Goal: Task Accomplishment & Management: Use online tool/utility

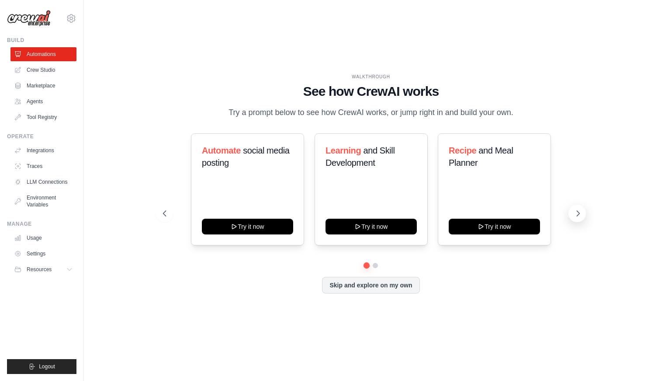
click at [578, 210] on icon at bounding box center [578, 213] width 9 height 9
click at [169, 211] on button at bounding box center [164, 213] width 17 height 17
click at [577, 212] on icon at bounding box center [578, 213] width 9 height 9
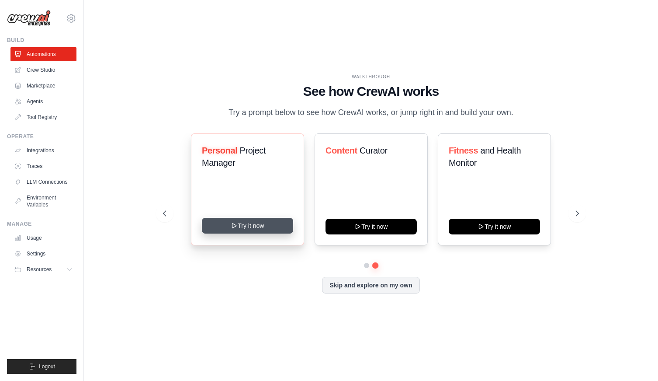
click at [251, 225] on button "Try it now" at bounding box center [247, 226] width 91 height 16
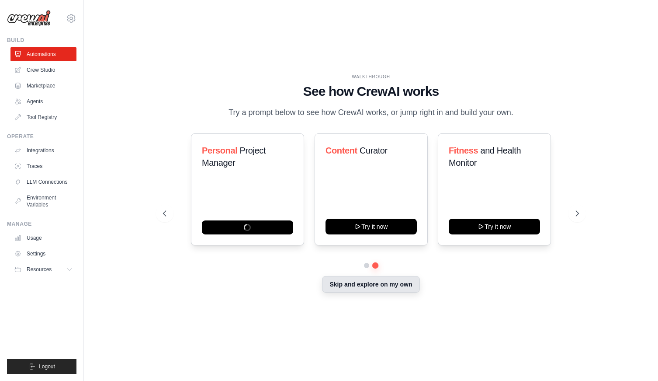
click at [365, 285] on button "Skip and explore on my own" at bounding box center [370, 284] width 97 height 17
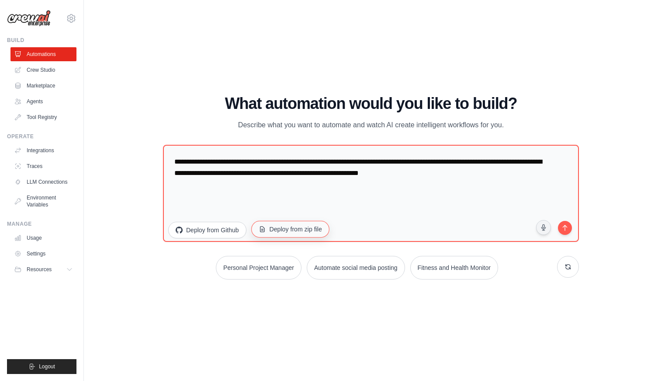
click at [284, 231] on button "Deploy from zip file" at bounding box center [290, 228] width 78 height 17
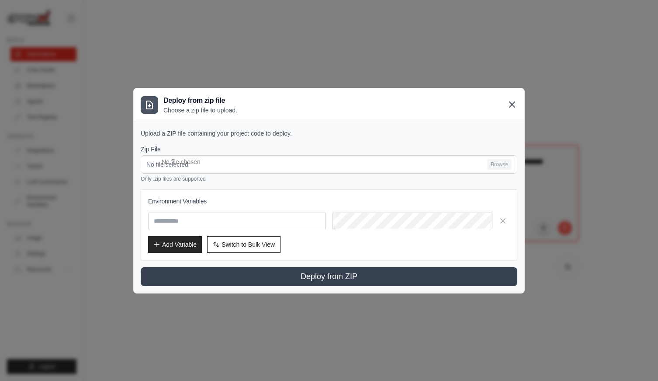
click at [513, 106] on icon at bounding box center [512, 104] width 10 height 10
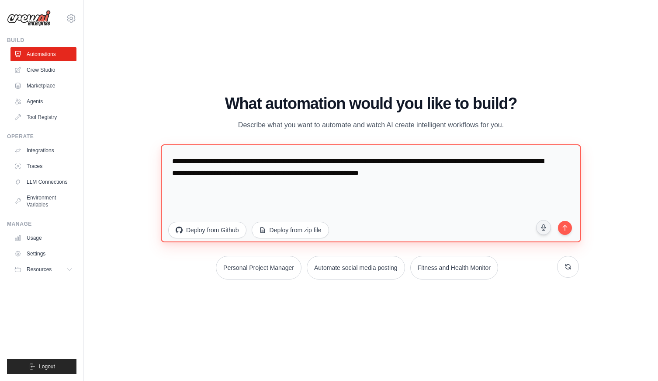
click at [215, 171] on textarea "**********" at bounding box center [371, 193] width 420 height 98
drag, startPoint x: 483, startPoint y: 170, endPoint x: 189, endPoint y: 132, distance: 297.0
click at [189, 132] on div "**********" at bounding box center [371, 187] width 416 height 184
paste textarea "**********"
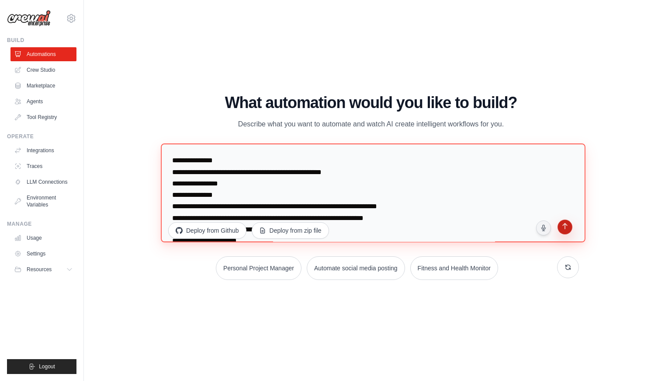
type textarea "**********"
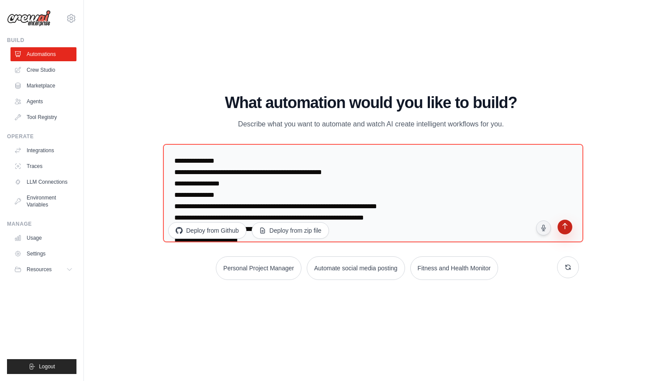
click at [562, 228] on icon "submit" at bounding box center [565, 227] width 8 height 8
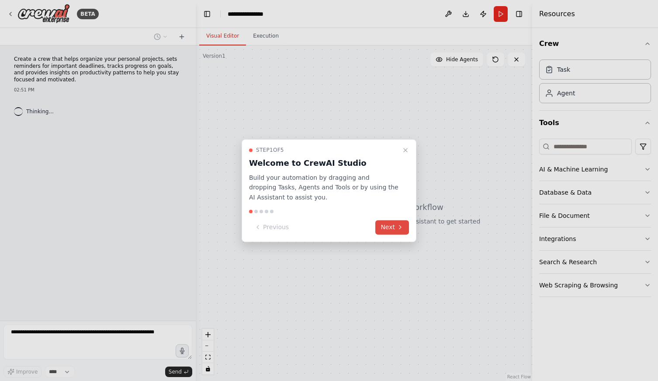
click at [389, 226] on button "Next" at bounding box center [392, 227] width 34 height 14
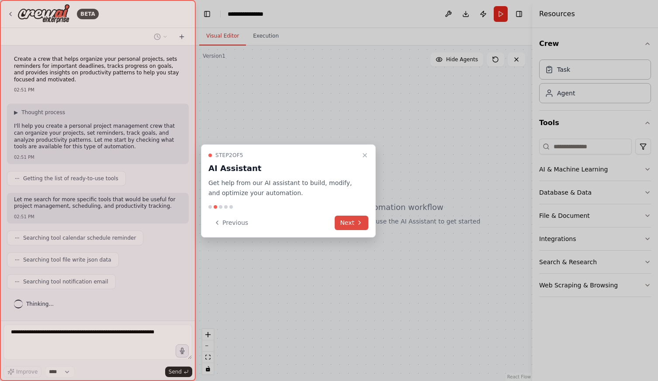
click at [350, 218] on button "Next" at bounding box center [352, 222] width 34 height 14
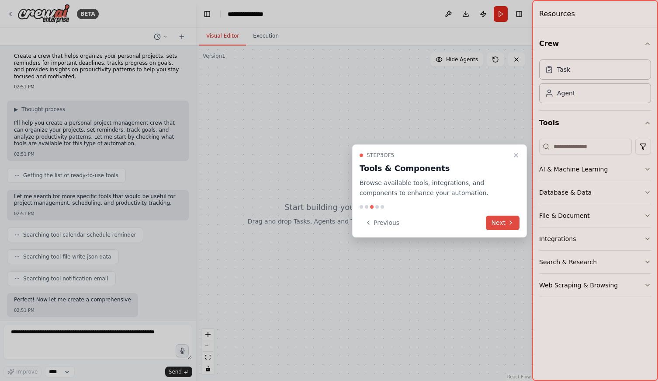
click at [500, 223] on button "Next" at bounding box center [503, 222] width 34 height 14
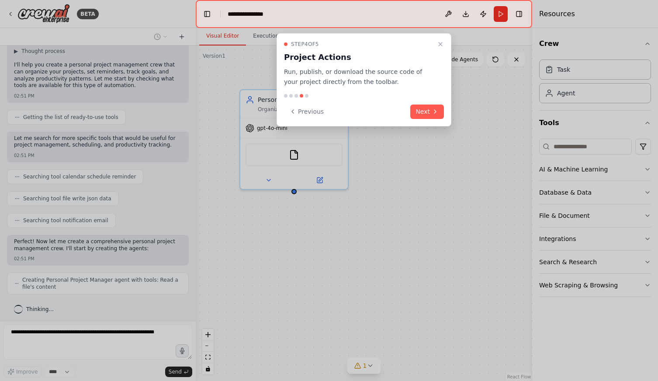
scroll to position [90, 0]
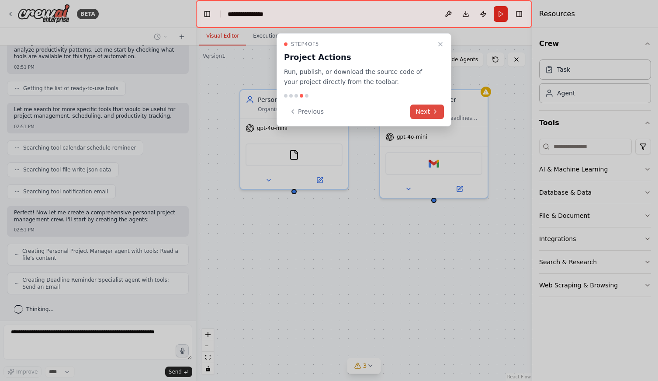
click at [437, 112] on icon at bounding box center [435, 111] width 7 height 7
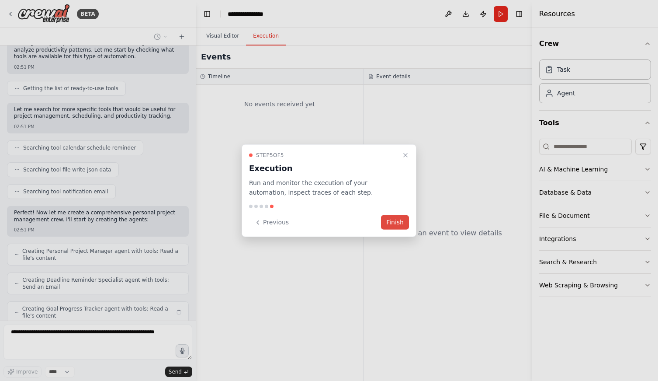
scroll to position [119, 0]
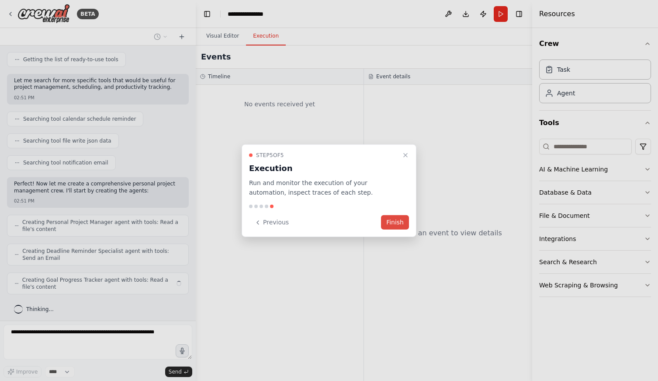
click at [394, 222] on button "Finish" at bounding box center [395, 222] width 28 height 14
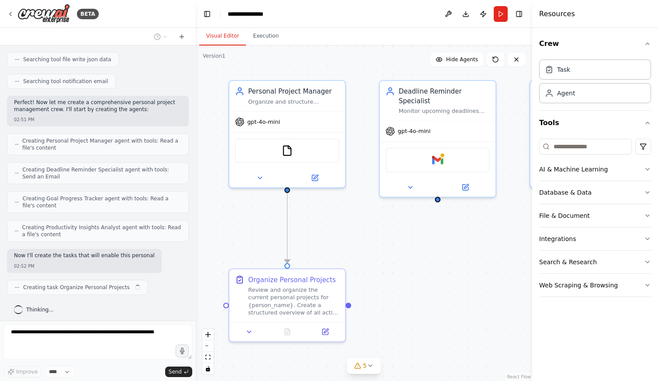
scroll to position [207, 0]
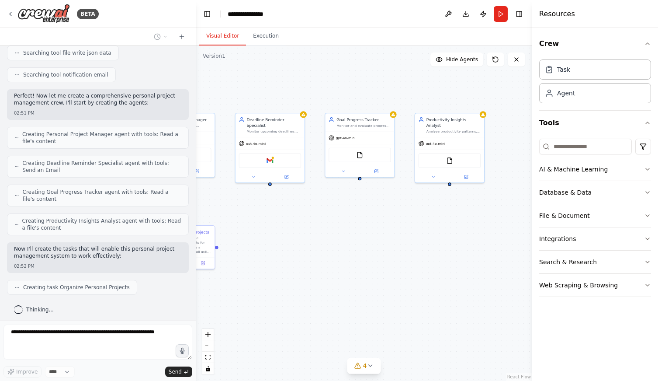
drag, startPoint x: 454, startPoint y: 229, endPoint x: 309, endPoint y: 209, distance: 147.3
click at [309, 209] on div ".deletable-edge-delete-btn { width: 20px; height: 20px; border: 0px solid #ffff…" at bounding box center [364, 212] width 336 height 335
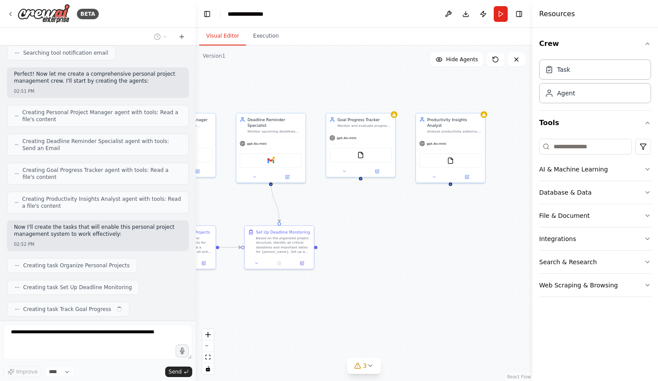
scroll to position [250, 0]
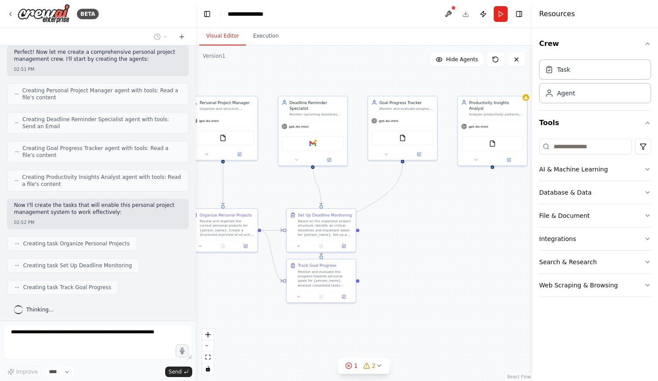
drag, startPoint x: 357, startPoint y: 213, endPoint x: 400, endPoint y: 196, distance: 46.1
click at [400, 196] on div ".deletable-edge-delete-btn { width: 20px; height: 20px; border: 0px solid #ffff…" at bounding box center [364, 212] width 336 height 335
click at [14, 17] on icon at bounding box center [10, 13] width 7 height 7
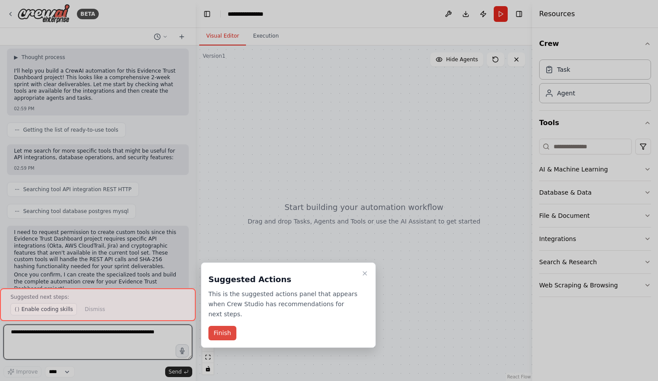
scroll to position [225, 0]
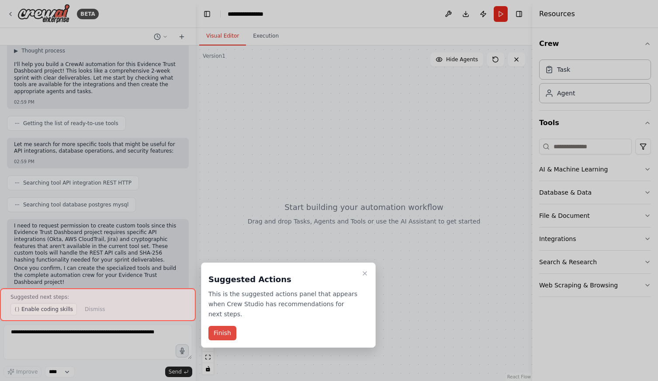
click at [232, 334] on button "Finish" at bounding box center [222, 333] width 28 height 14
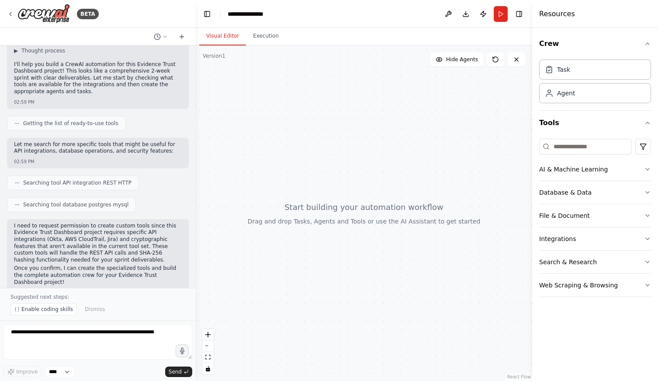
scroll to position [0, 0]
click at [67, 334] on textarea at bounding box center [97, 341] width 189 height 35
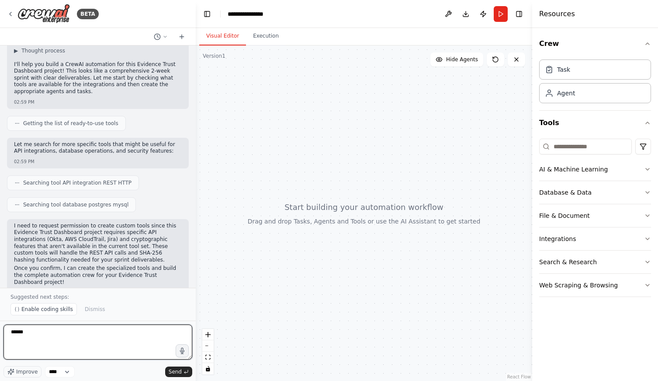
type textarea "*******"
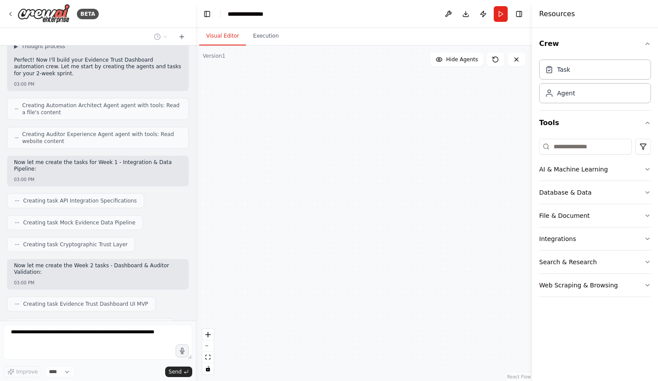
scroll to position [547, 0]
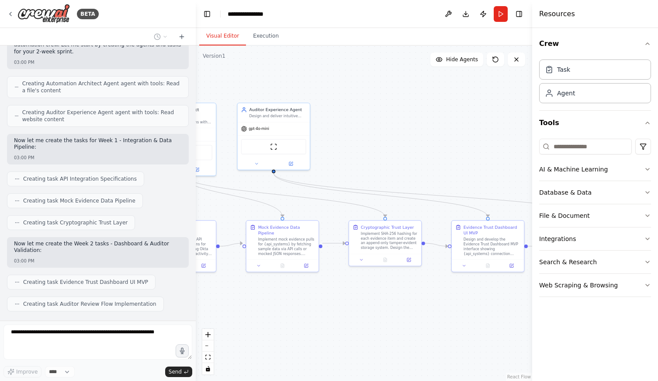
drag, startPoint x: 498, startPoint y: 170, endPoint x: 353, endPoint y: 139, distance: 148.4
click at [353, 139] on div ".deletable-edge-delete-btn { width: 20px; height: 20px; border: 0px solid #ffff…" at bounding box center [364, 212] width 336 height 335
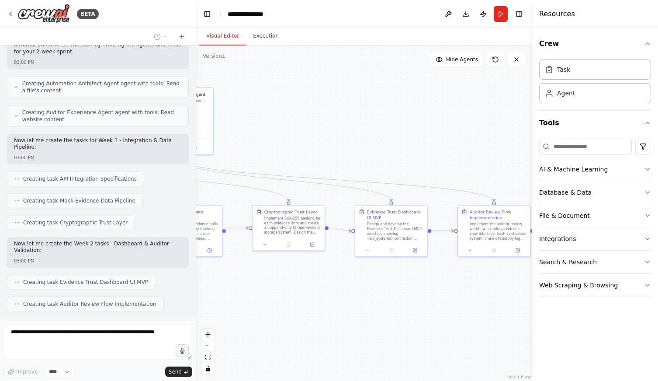
drag, startPoint x: 407, startPoint y: 139, endPoint x: 312, endPoint y: 123, distance: 95.6
click at [312, 123] on div ".deletable-edge-delete-btn { width: 20px; height: 20px; border: 0px solid #ffff…" at bounding box center [364, 212] width 336 height 335
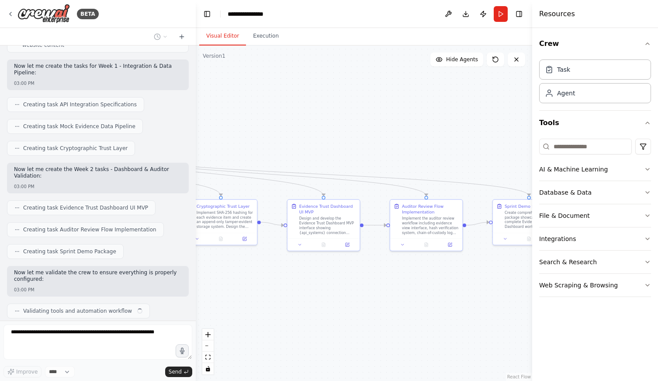
scroll to position [628, 0]
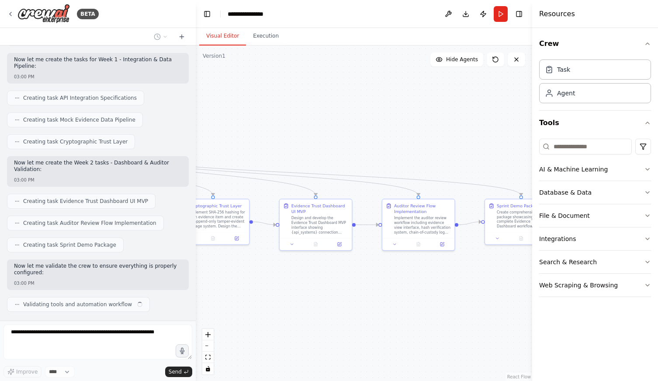
drag, startPoint x: 384, startPoint y: 129, endPoint x: 309, endPoint y: 123, distance: 75.8
click at [309, 123] on div ".deletable-edge-delete-btn { width: 20px; height: 20px; border: 0px solid #ffff…" at bounding box center [364, 212] width 336 height 335
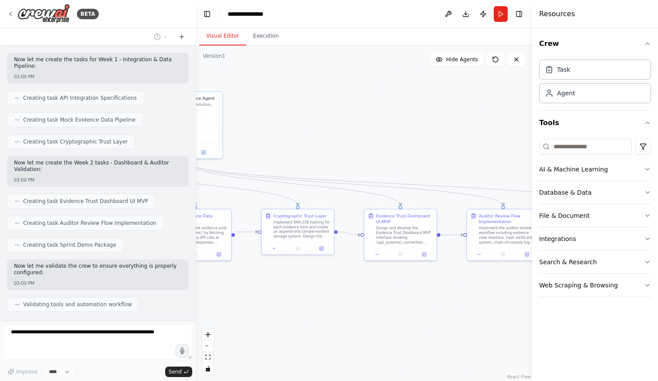
drag, startPoint x: 361, startPoint y: 126, endPoint x: 446, endPoint y: 136, distance: 85.4
click at [446, 136] on div ".deletable-edge-delete-btn { width: 20px; height: 20px; border: 0px solid #ffff…" at bounding box center [364, 212] width 336 height 335
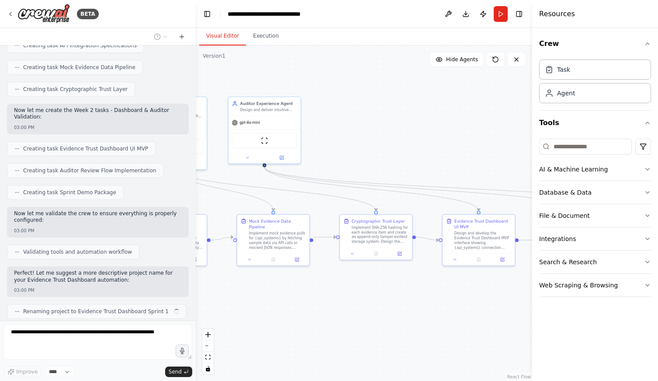
scroll to position [687, 0]
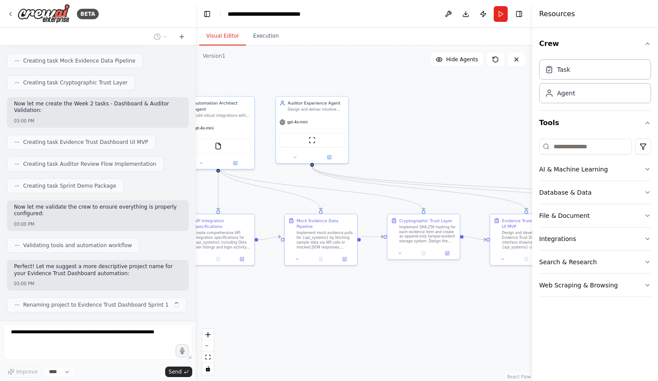
drag, startPoint x: 342, startPoint y: 122, endPoint x: 483, endPoint y: 132, distance: 141.5
click at [483, 132] on div ".deletable-edge-delete-btn { width: 20px; height: 20px; border: 0px solid #ffff…" at bounding box center [364, 212] width 336 height 335
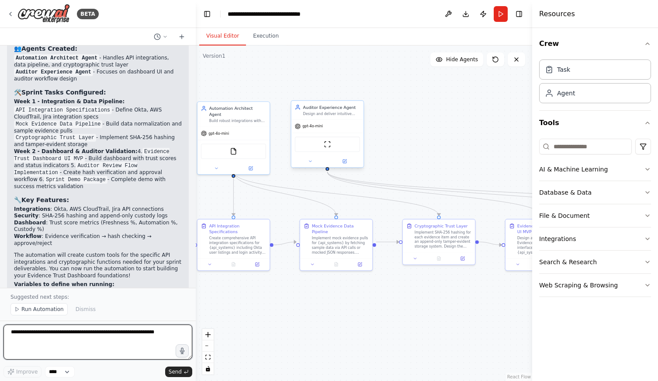
scroll to position [992, 0]
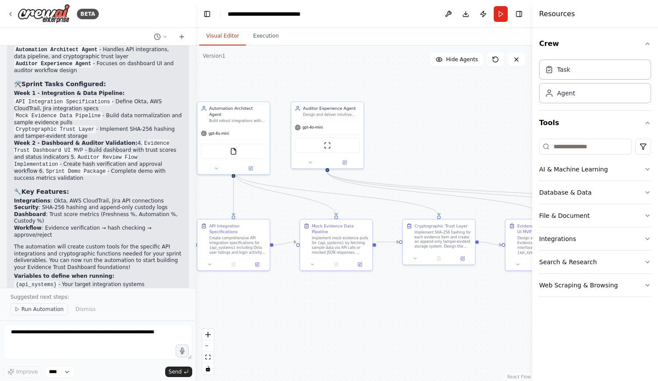
click at [30, 310] on span "Run Automation" at bounding box center [42, 308] width 42 height 7
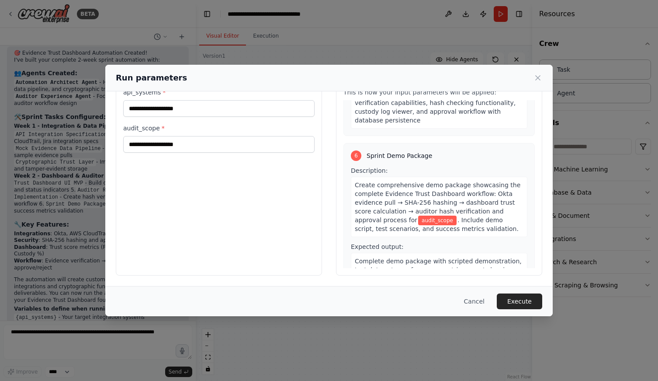
scroll to position [34, 0]
click at [521, 308] on button "Execute" at bounding box center [519, 301] width 45 height 16
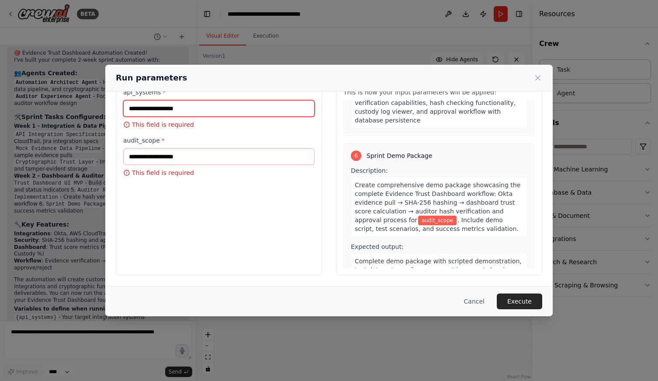
click at [197, 113] on input "api_systems *" at bounding box center [218, 108] width 191 height 17
click at [542, 74] on icon at bounding box center [538, 77] width 9 height 9
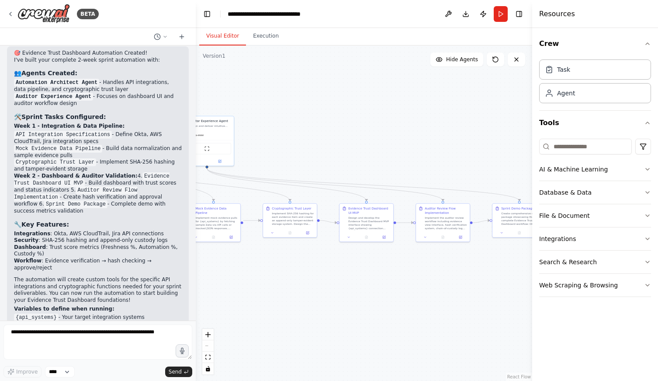
drag, startPoint x: 375, startPoint y: 295, endPoint x: 211, endPoint y: 267, distance: 166.2
click at [211, 267] on div ".deletable-edge-delete-btn { width: 20px; height: 20px; border: 0px solid #ffff…" at bounding box center [364, 212] width 336 height 335
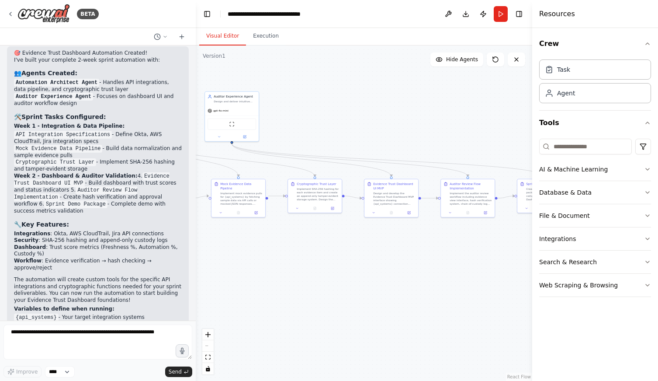
drag, startPoint x: 408, startPoint y: 270, endPoint x: 513, endPoint y: 254, distance: 106.4
click at [513, 254] on div ".deletable-edge-delete-btn { width: 20px; height: 20px; border: 0px solid #ffff…" at bounding box center [364, 212] width 336 height 335
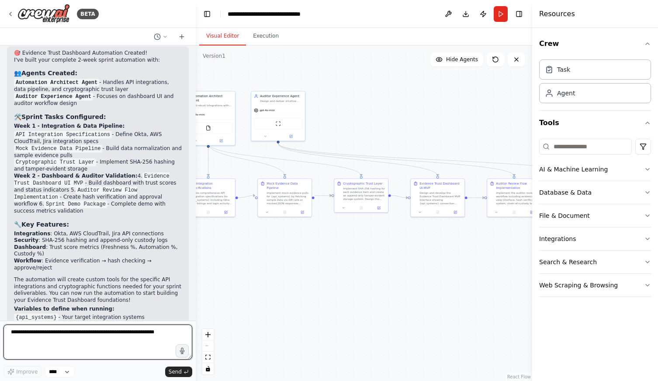
click at [143, 327] on textarea at bounding box center [97, 341] width 189 height 35
click at [80, 339] on textarea at bounding box center [97, 341] width 189 height 35
type textarea "*"
paste textarea "**********"
type textarea "**********"
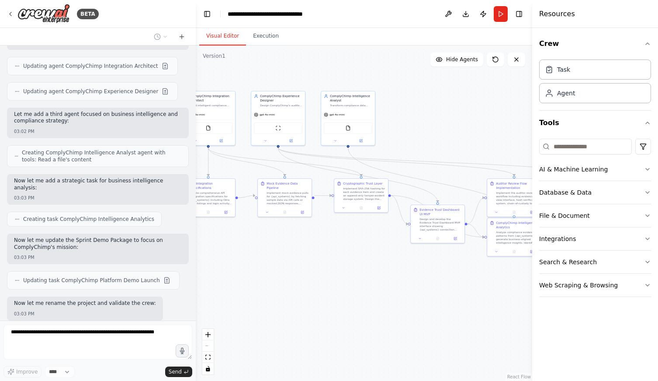
scroll to position [1476, 0]
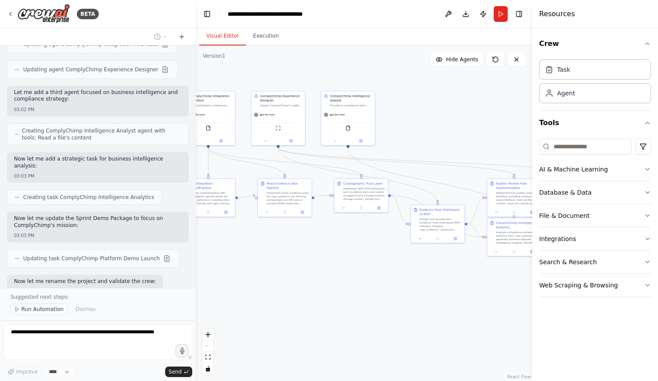
click at [53, 310] on span "Run Automation" at bounding box center [42, 308] width 42 height 7
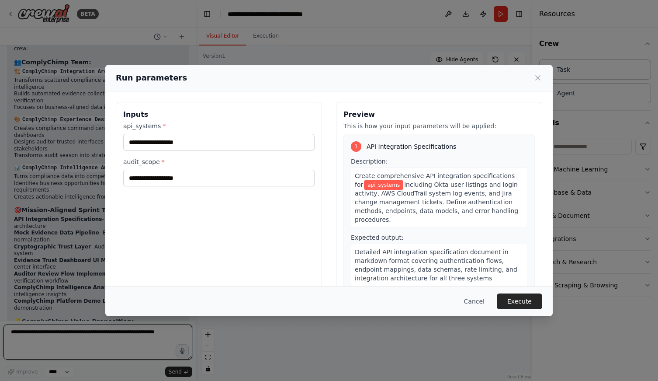
scroll to position [1817, 0]
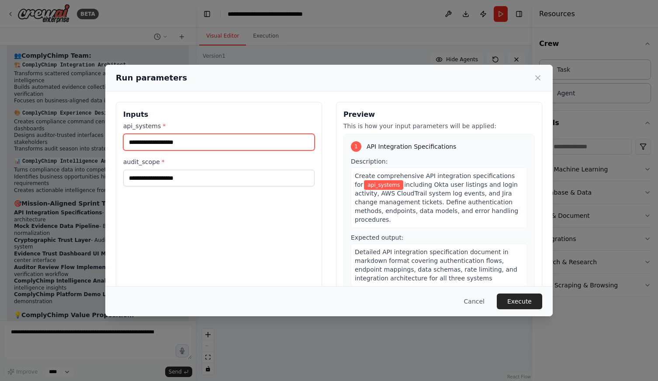
click at [148, 148] on input "api_systems *" at bounding box center [218, 142] width 191 height 17
paste input "**********"
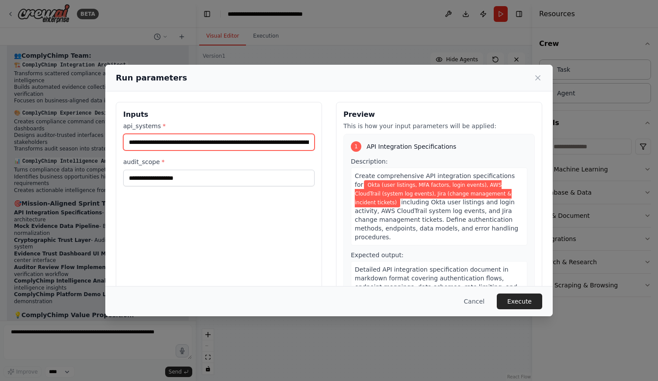
type input "**********"
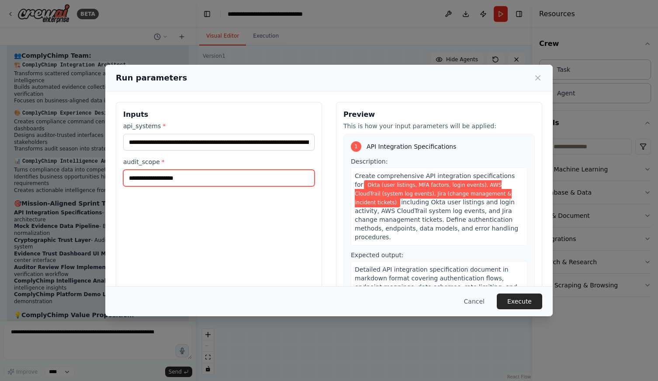
click at [191, 179] on input "audit_scope *" at bounding box center [218, 178] width 191 height 17
paste input "**********"
type input "**********"
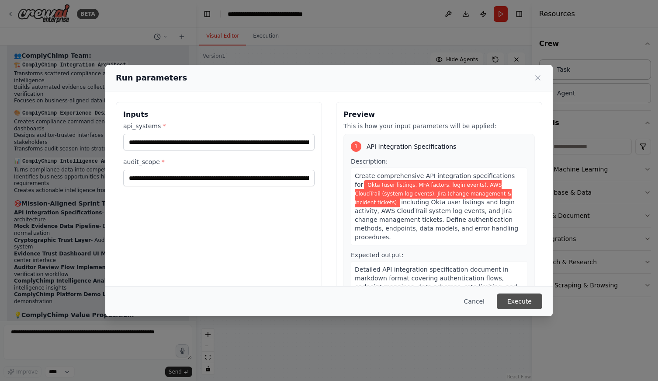
click at [515, 295] on button "Execute" at bounding box center [519, 301] width 45 height 16
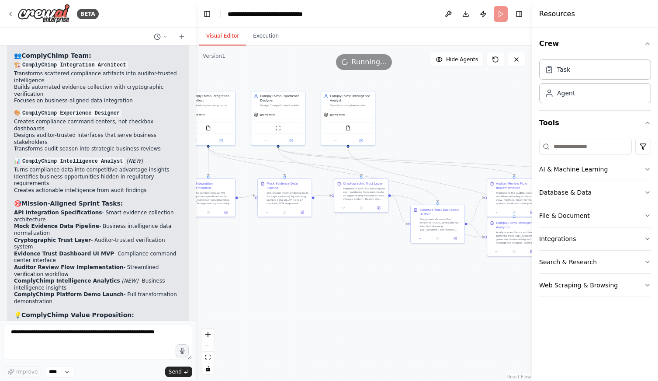
scroll to position [0, 0]
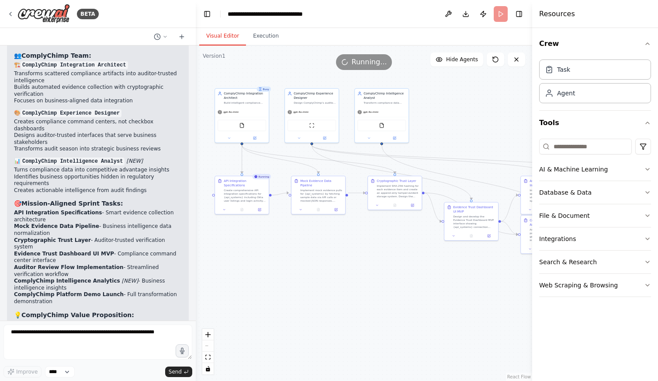
drag, startPoint x: 319, startPoint y: 271, endPoint x: 353, endPoint y: 268, distance: 33.7
click at [353, 268] on div ".deletable-edge-delete-btn { width: 20px; height: 20px; border: 0px solid #ffff…" at bounding box center [364, 212] width 336 height 335
